Goal: Check status

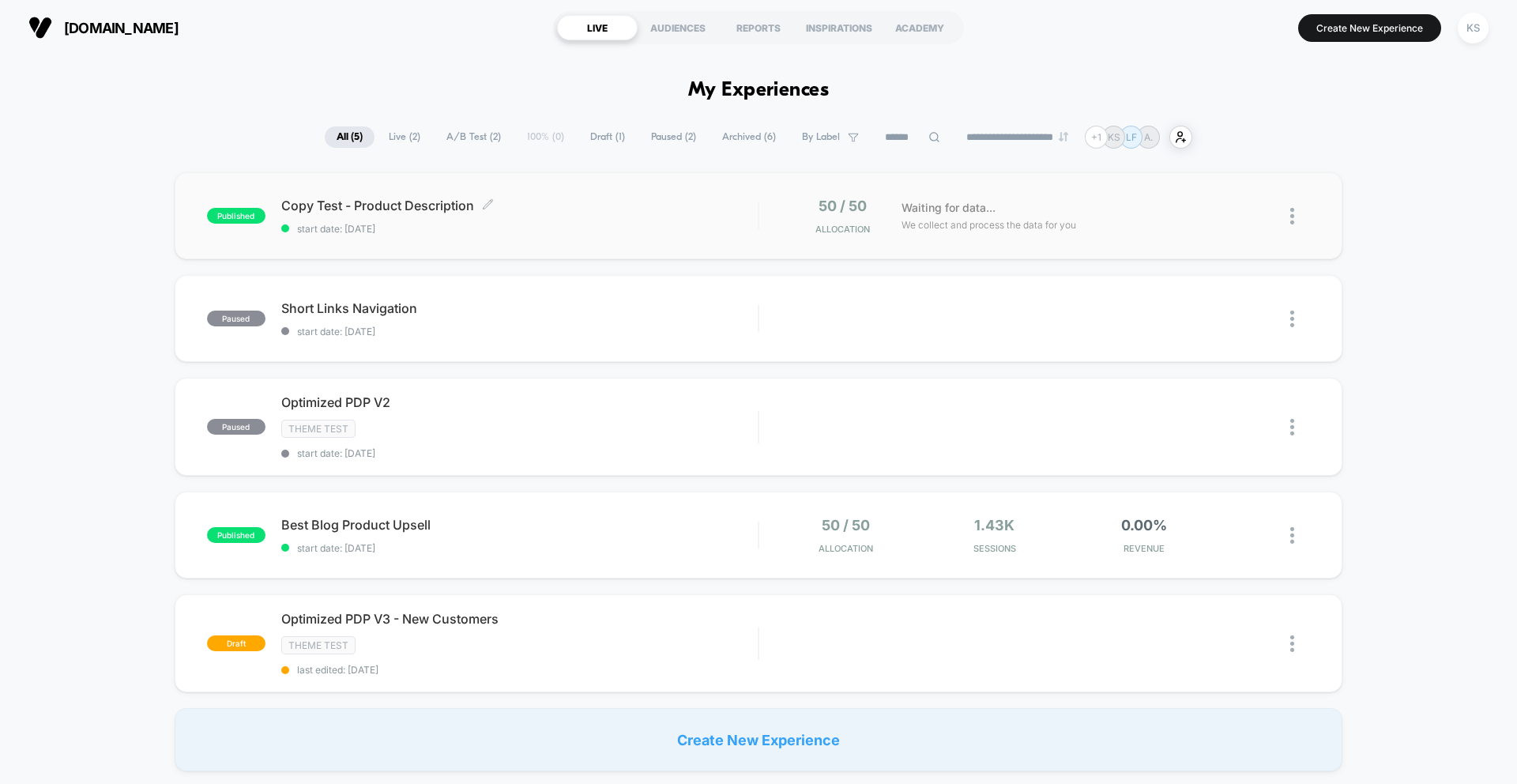
click at [521, 224] on span "start date: [DATE]" at bounding box center [520, 229] width 477 height 12
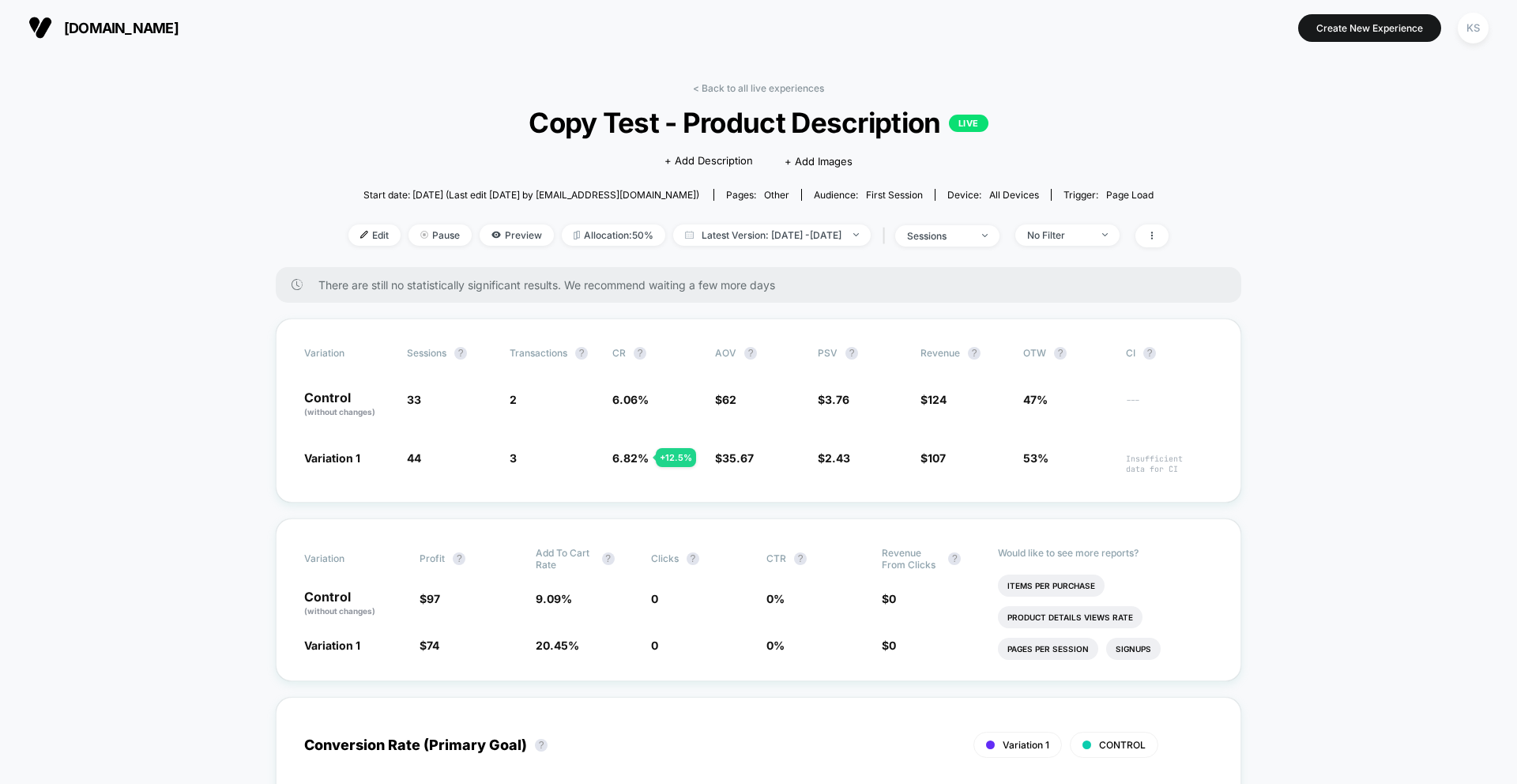
drag, startPoint x: 521, startPoint y: 224, endPoint x: 519, endPoint y: 282, distance: 58.0
click at [521, 225] on div "Edit Pause Preview Allocation: 50% Latest Version: [DATE] - [DATE] | sessions N…" at bounding box center [758, 235] width 820 height 23
click at [1090, 585] on li "Items Per Purchase" at bounding box center [1051, 585] width 107 height 22
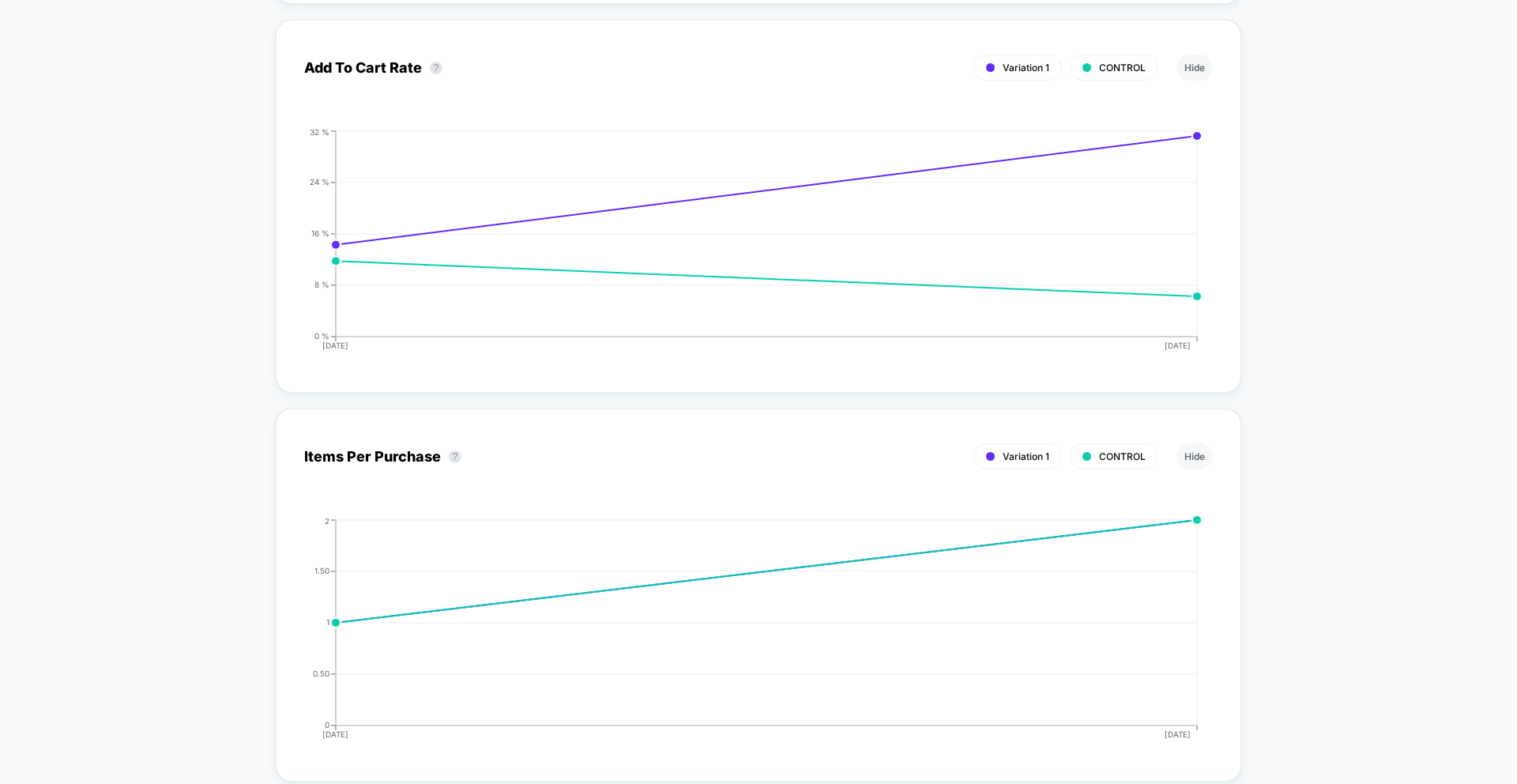
scroll to position [2701, 0]
